Goal: Navigation & Orientation: Find specific page/section

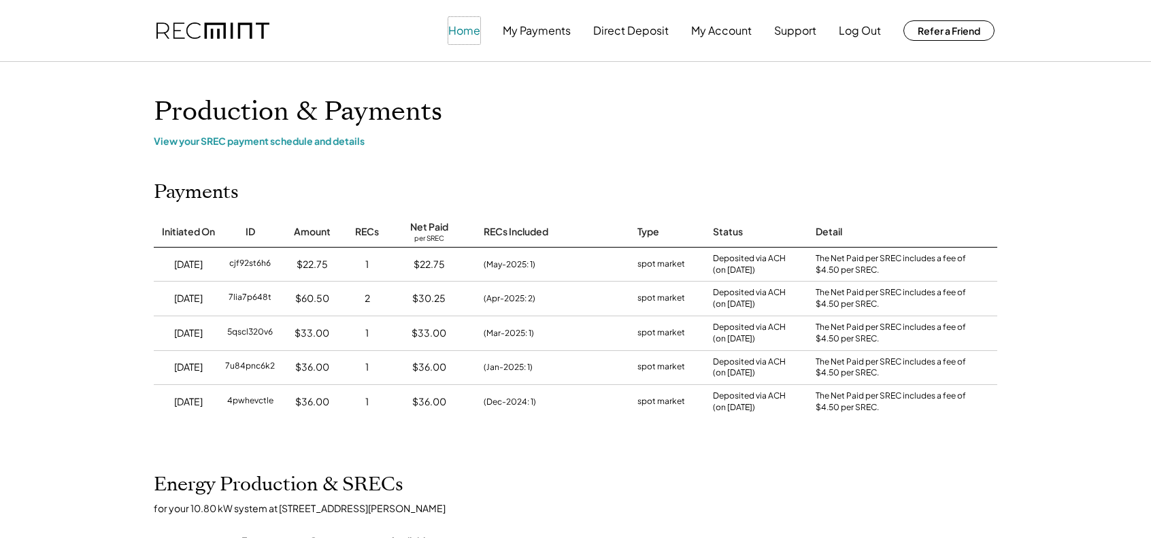
click at [471, 39] on button "Home" at bounding box center [464, 30] width 32 height 27
